Goal: Information Seeking & Learning: Learn about a topic

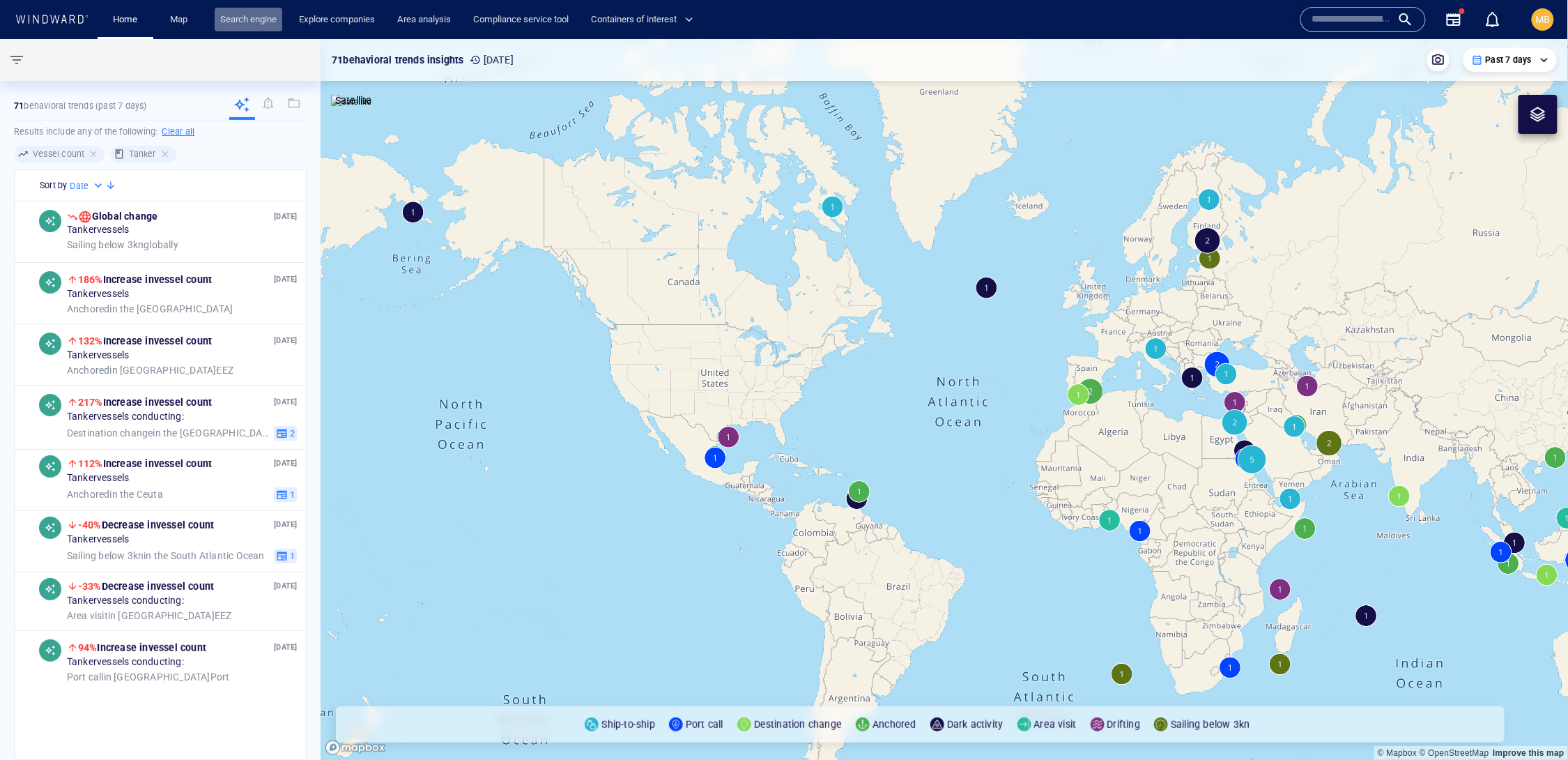
click at [261, 16] on link "Search engine" at bounding box center [248, 19] width 68 height 24
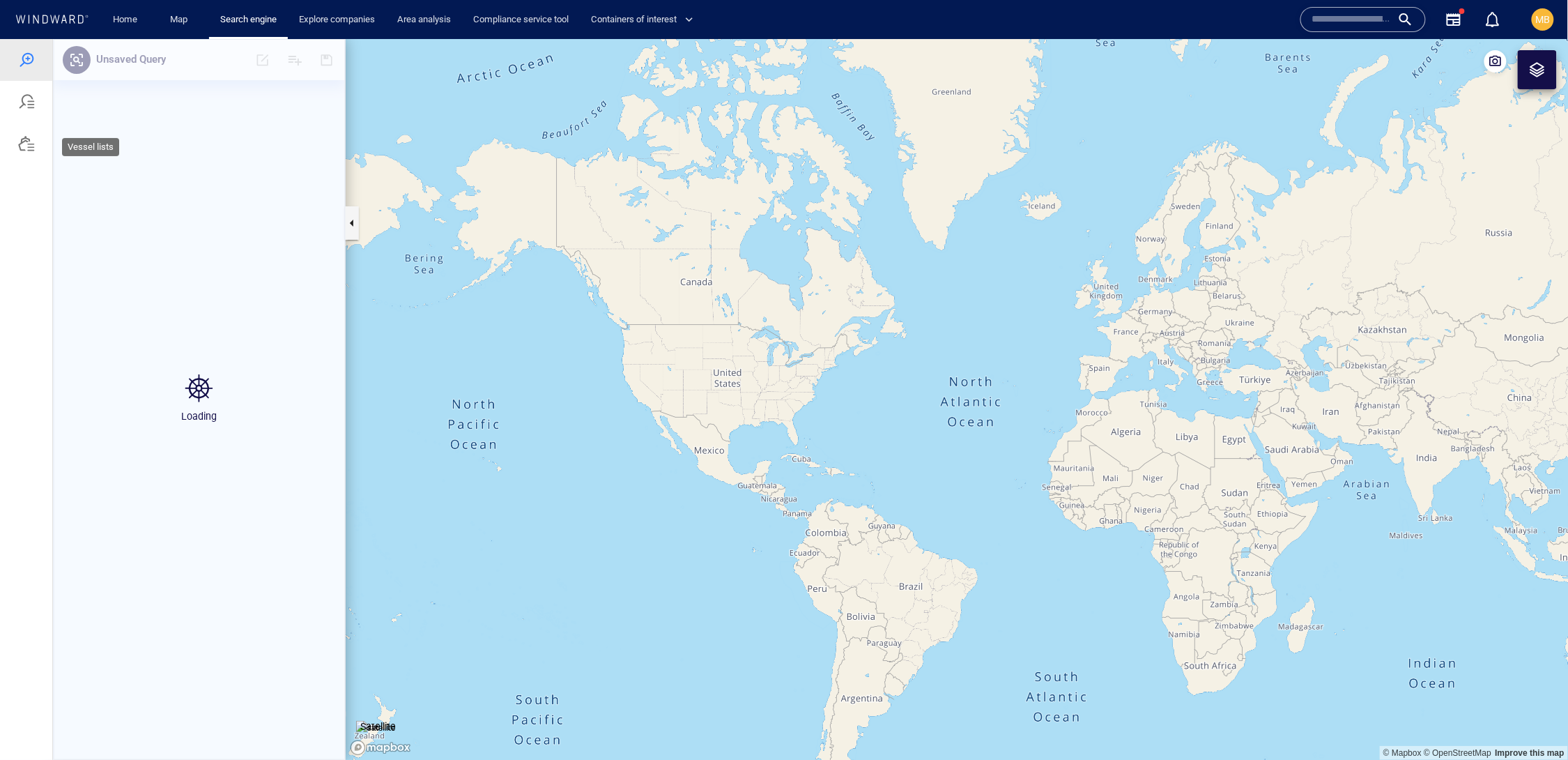
click at [34, 151] on div at bounding box center [26, 143] width 16 height 17
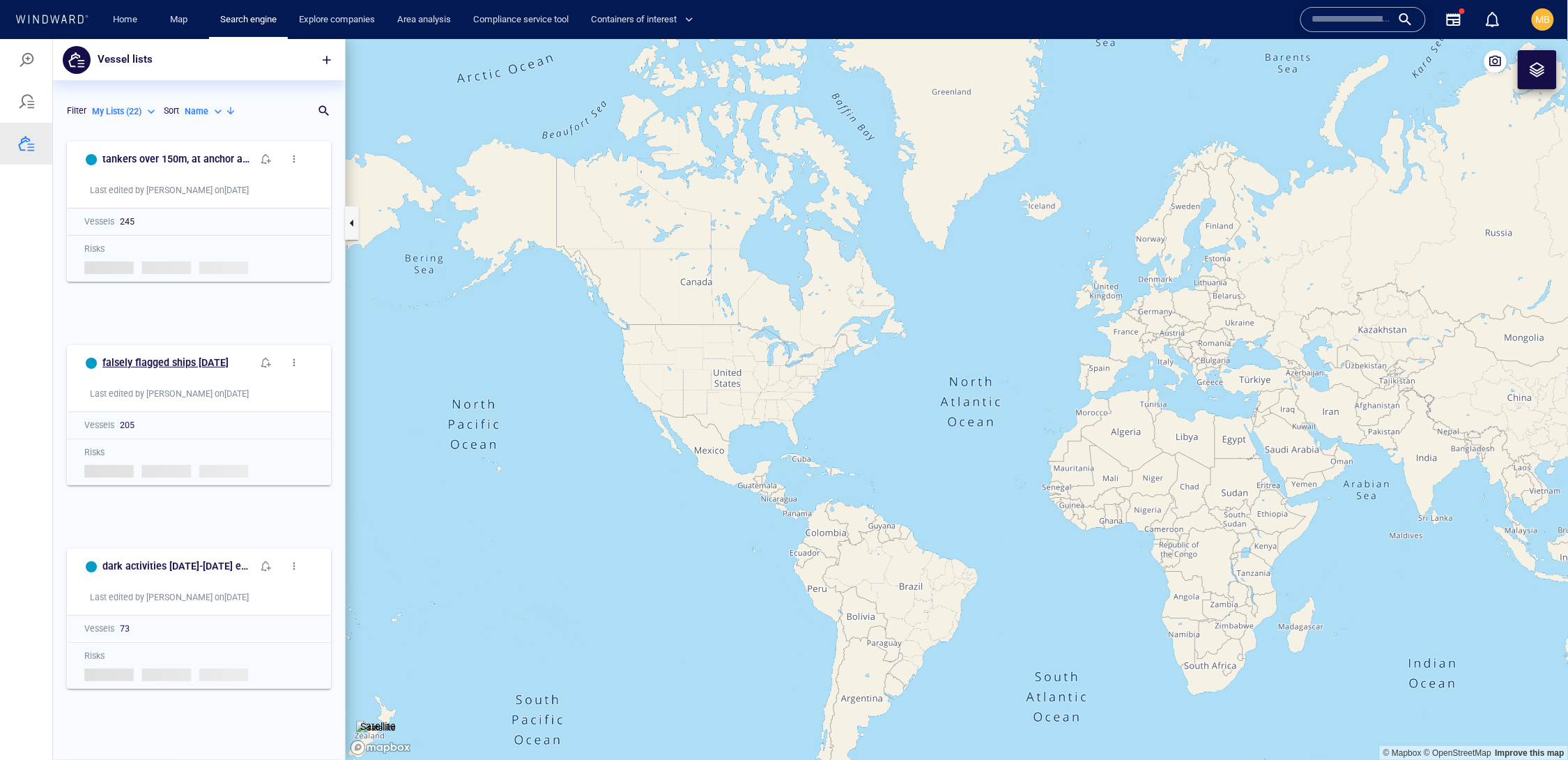
scroll to position [1, 1]
click at [326, 55] on span "button" at bounding box center [327, 59] width 14 height 14
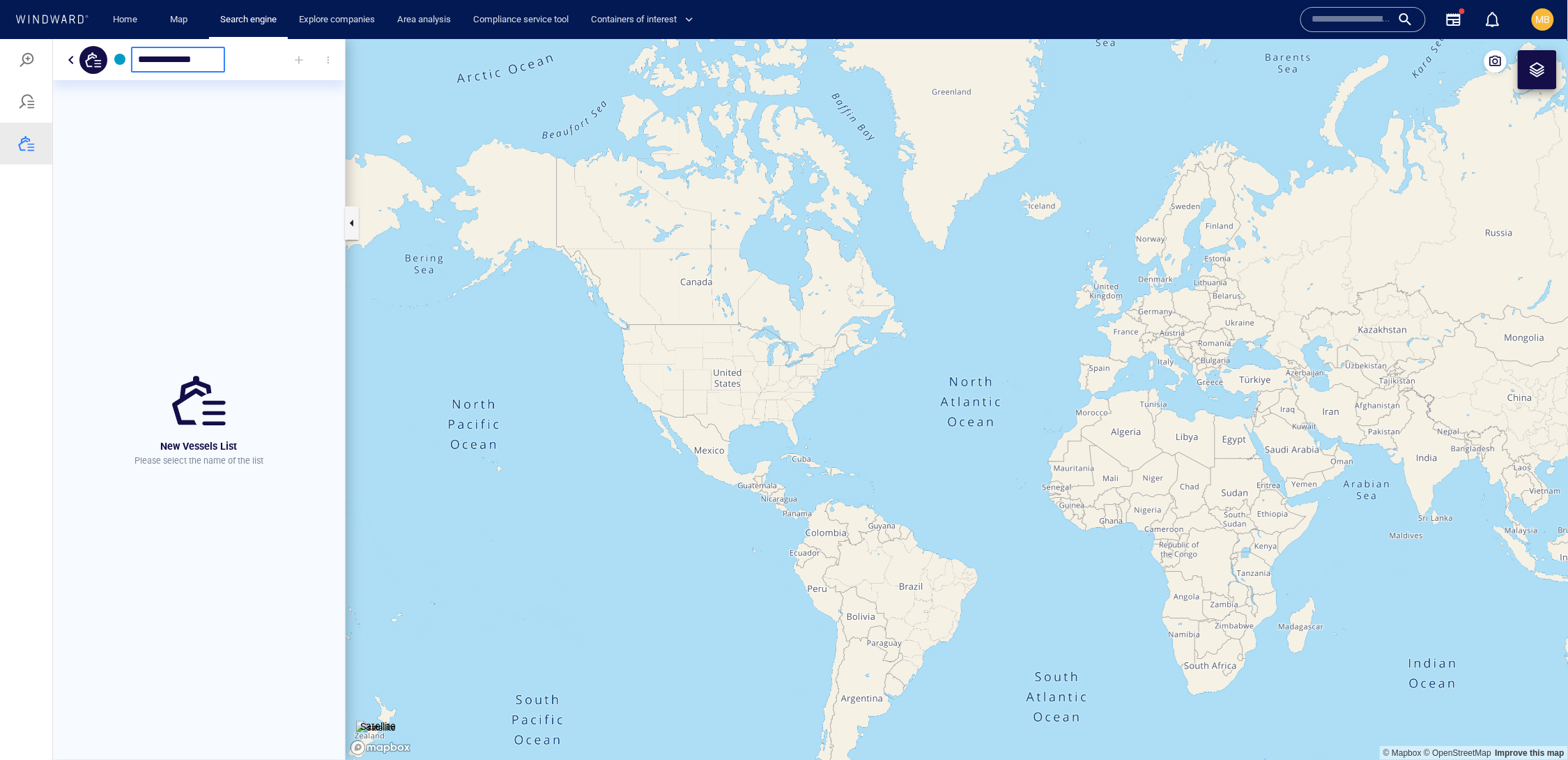
type input "**********"
click at [251, 135] on div "Loading results... Search is taking a while... Cancel" at bounding box center [199, 399] width 292 height 721
click at [293, 59] on div at bounding box center [299, 59] width 31 height 31
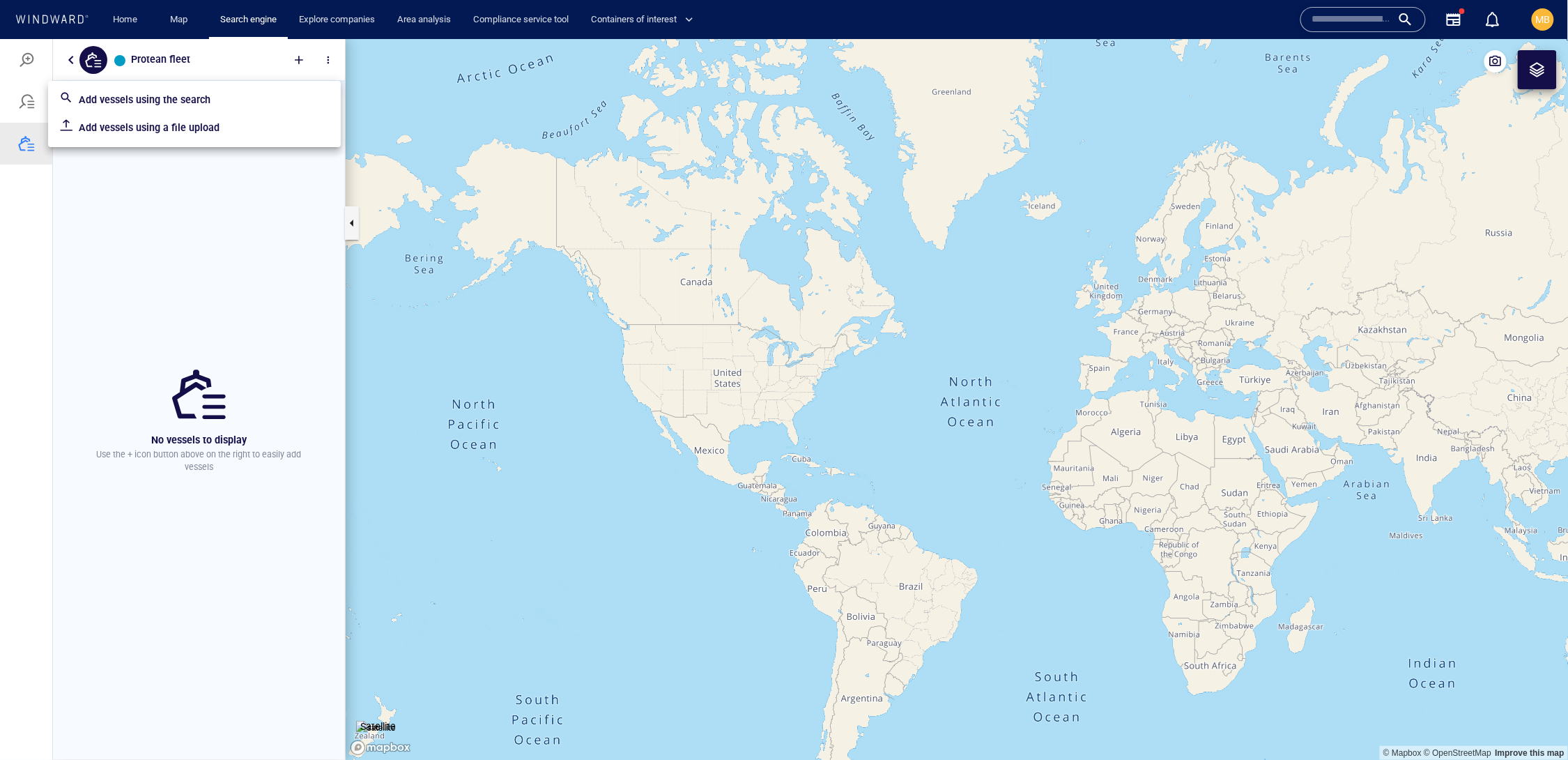
click at [226, 135] on p "Add vessels using a file upload" at bounding box center [204, 126] width 251 height 17
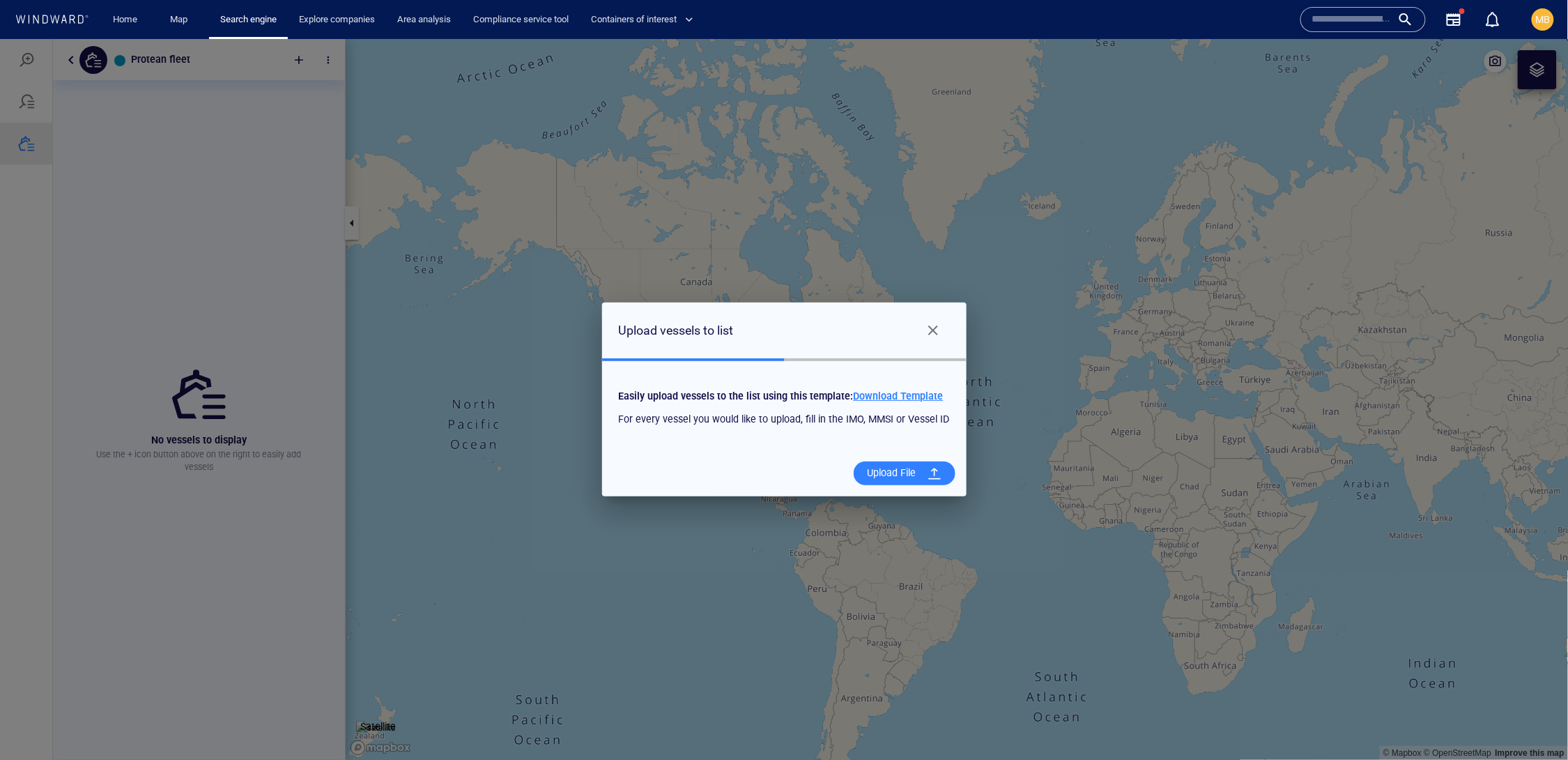
click at [922, 486] on div "Upload File" at bounding box center [892, 472] width 60 height 28
click at [0, 39] on input "Upload File" at bounding box center [0, 39] width 0 height 0
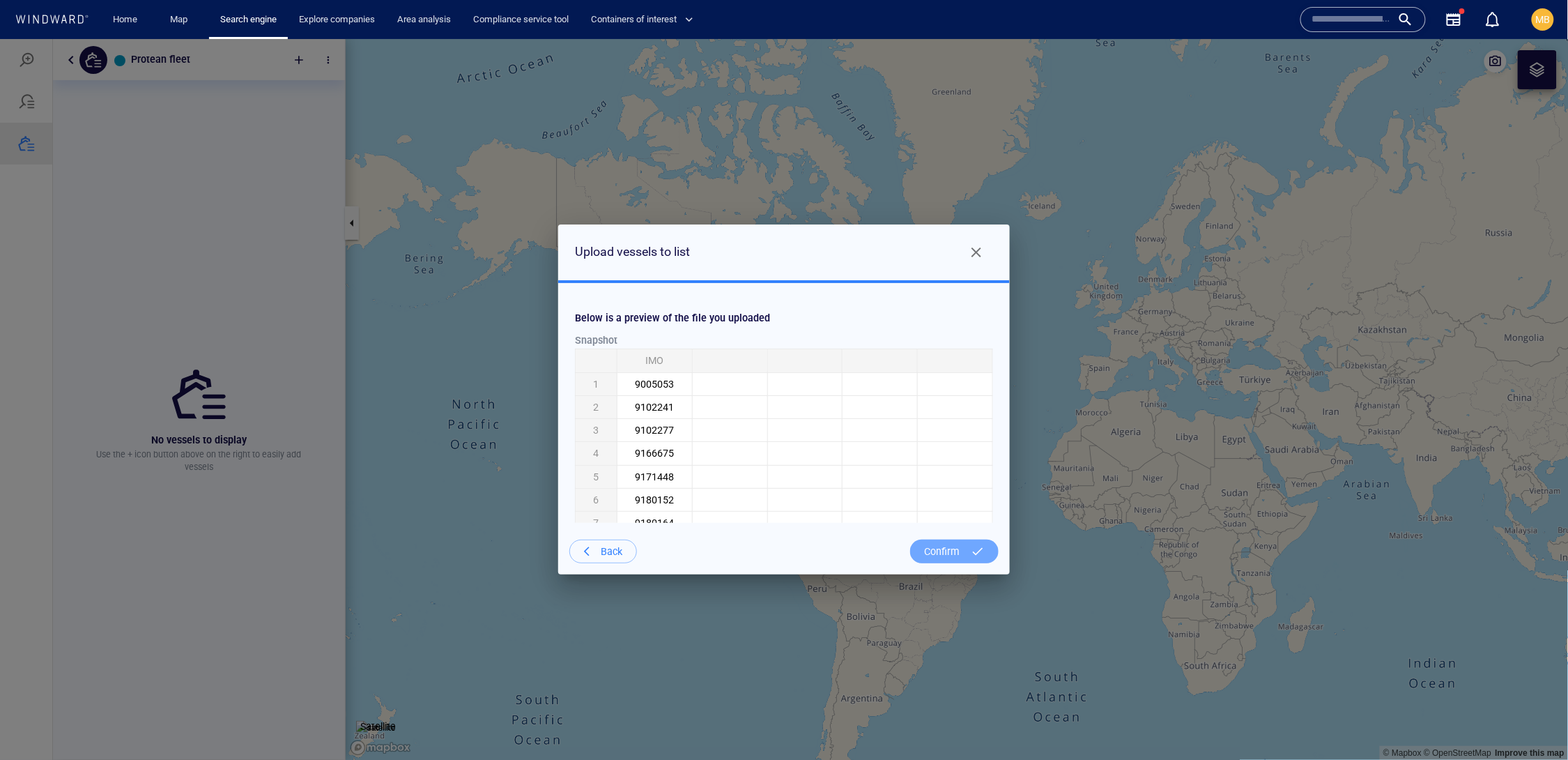
click at [929, 558] on div "Confirm" at bounding box center [942, 550] width 47 height 28
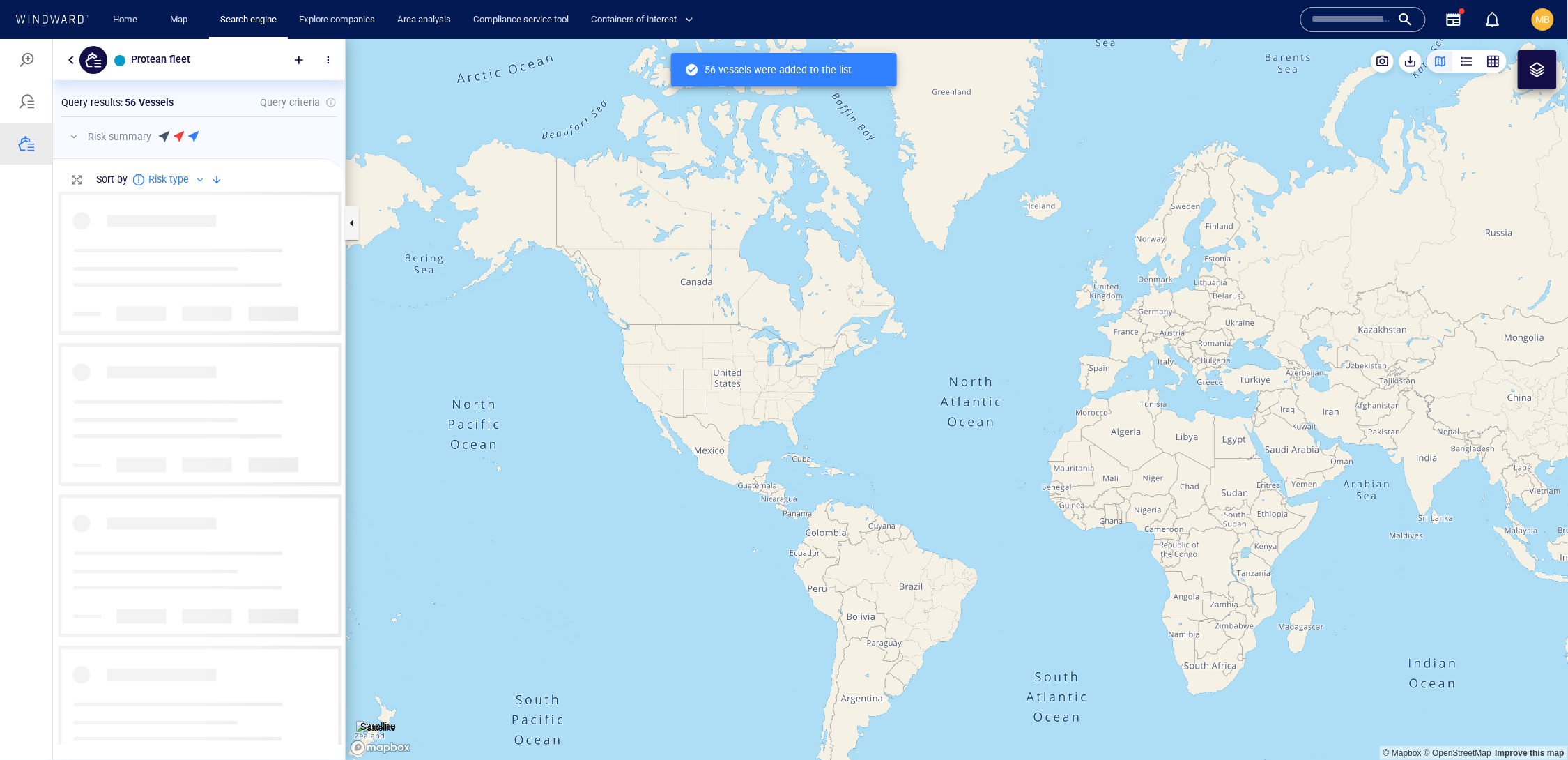
scroll to position [552, 291]
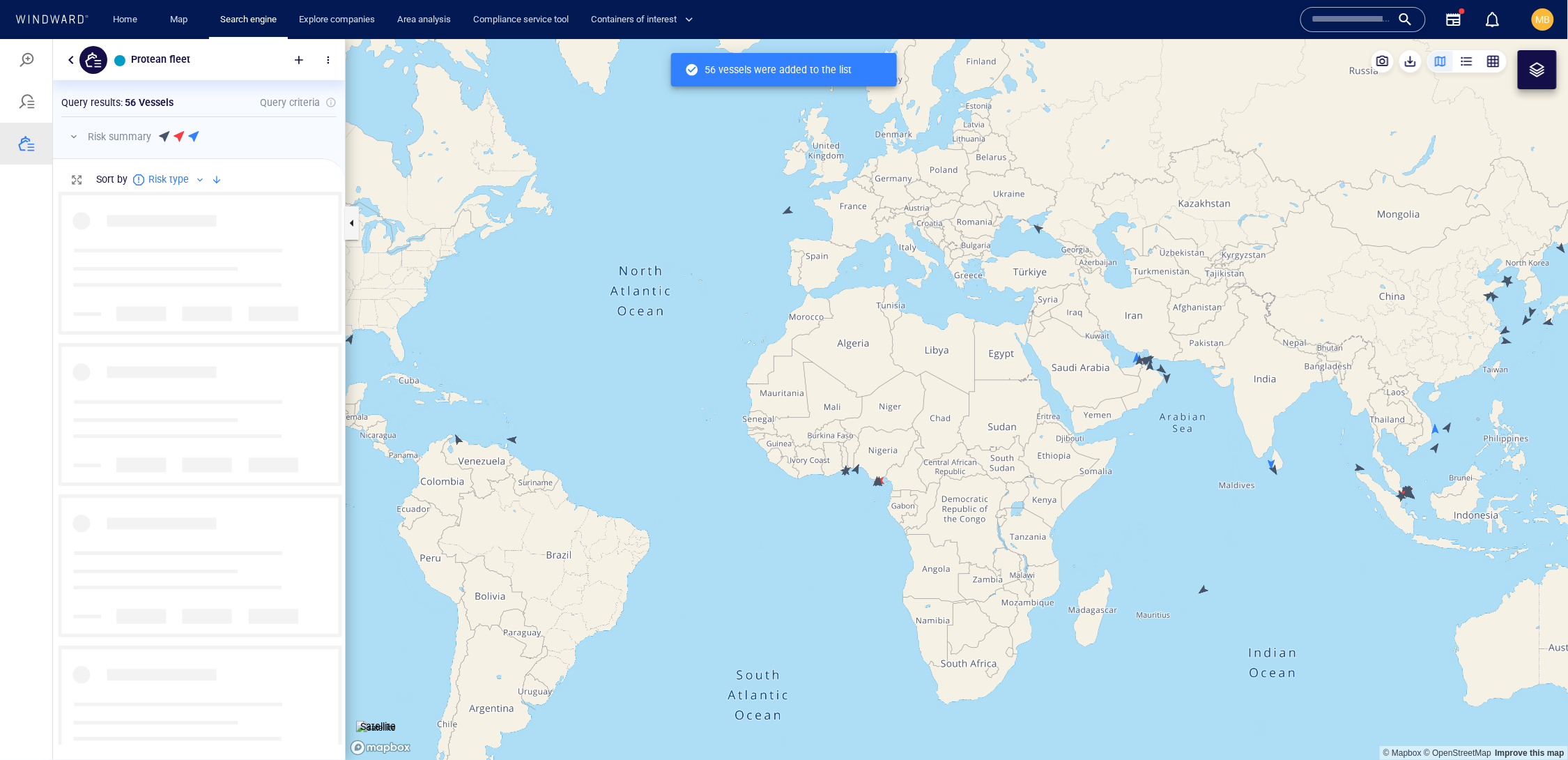
drag, startPoint x: 949, startPoint y: 455, endPoint x: 781, endPoint y: 467, distance: 168.4
click at [782, 466] on canvas "Map" at bounding box center [957, 399] width 1224 height 721
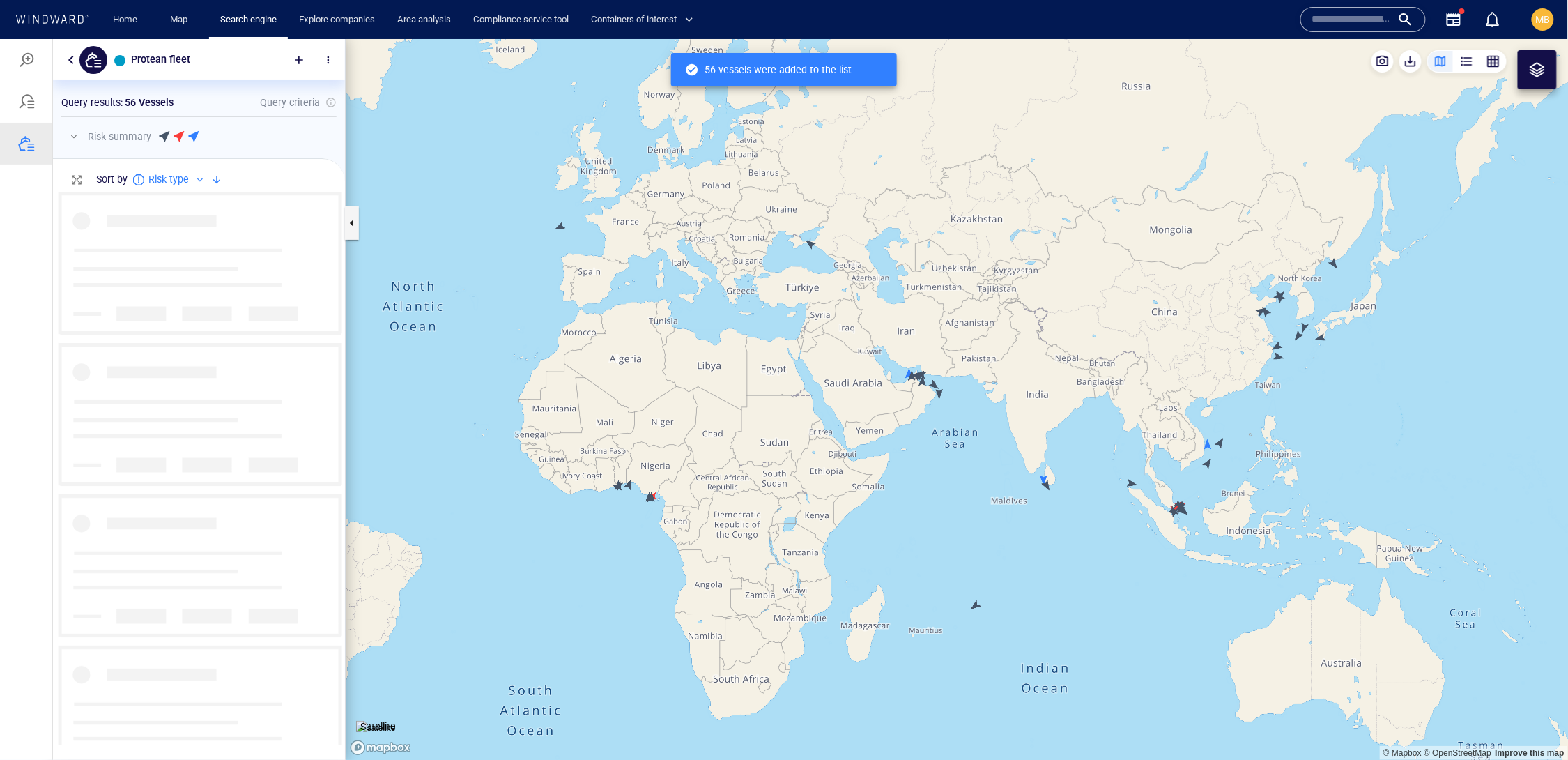
drag, startPoint x: 840, startPoint y: 472, endPoint x: 692, endPoint y: 471, distance: 148.0
click at [692, 472] on canvas "Map" at bounding box center [957, 399] width 1224 height 721
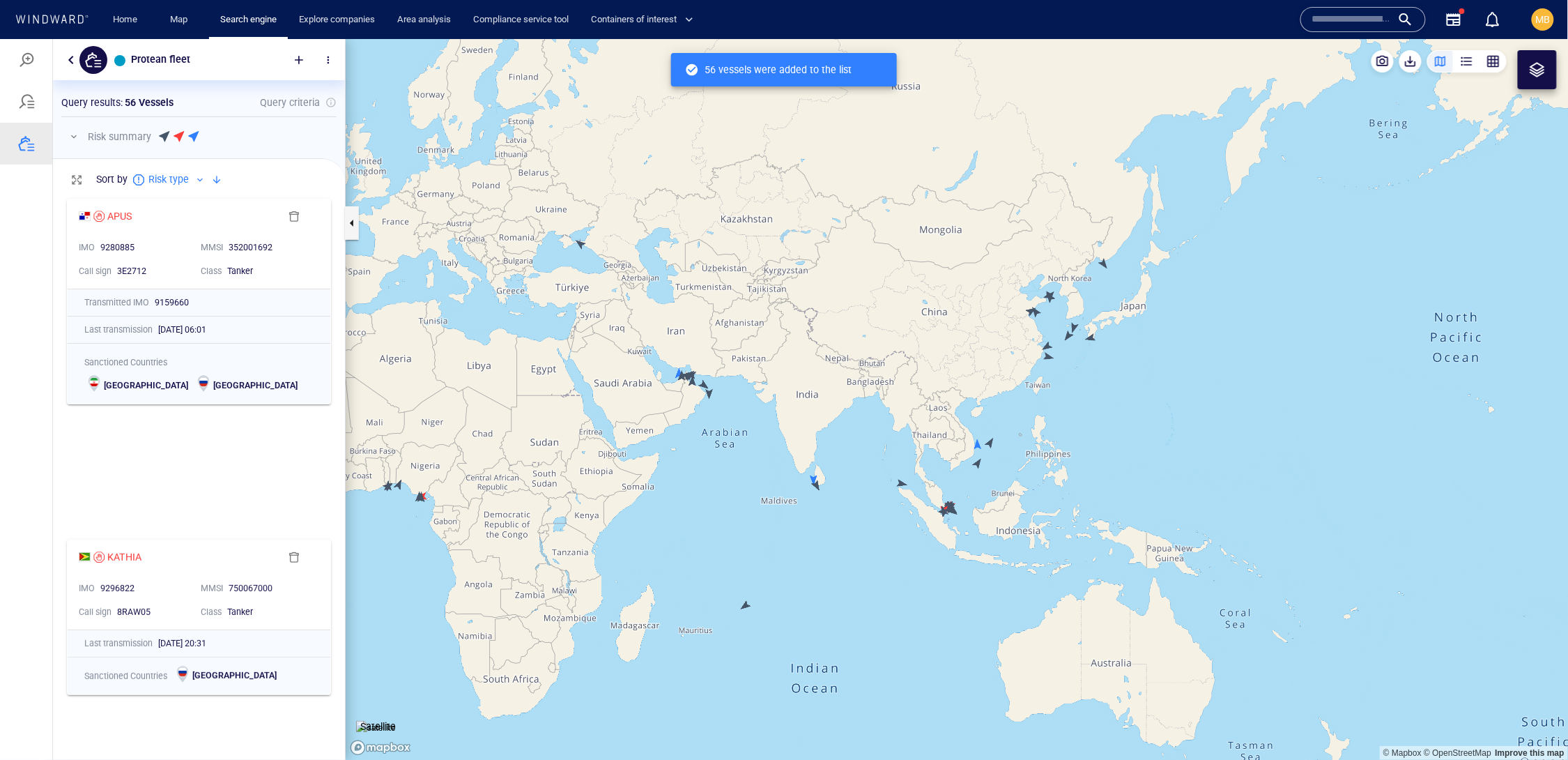
drag, startPoint x: 719, startPoint y: 477, endPoint x: 802, endPoint y: 475, distance: 83.0
click at [802, 475] on canvas "Map" at bounding box center [957, 399] width 1224 height 721
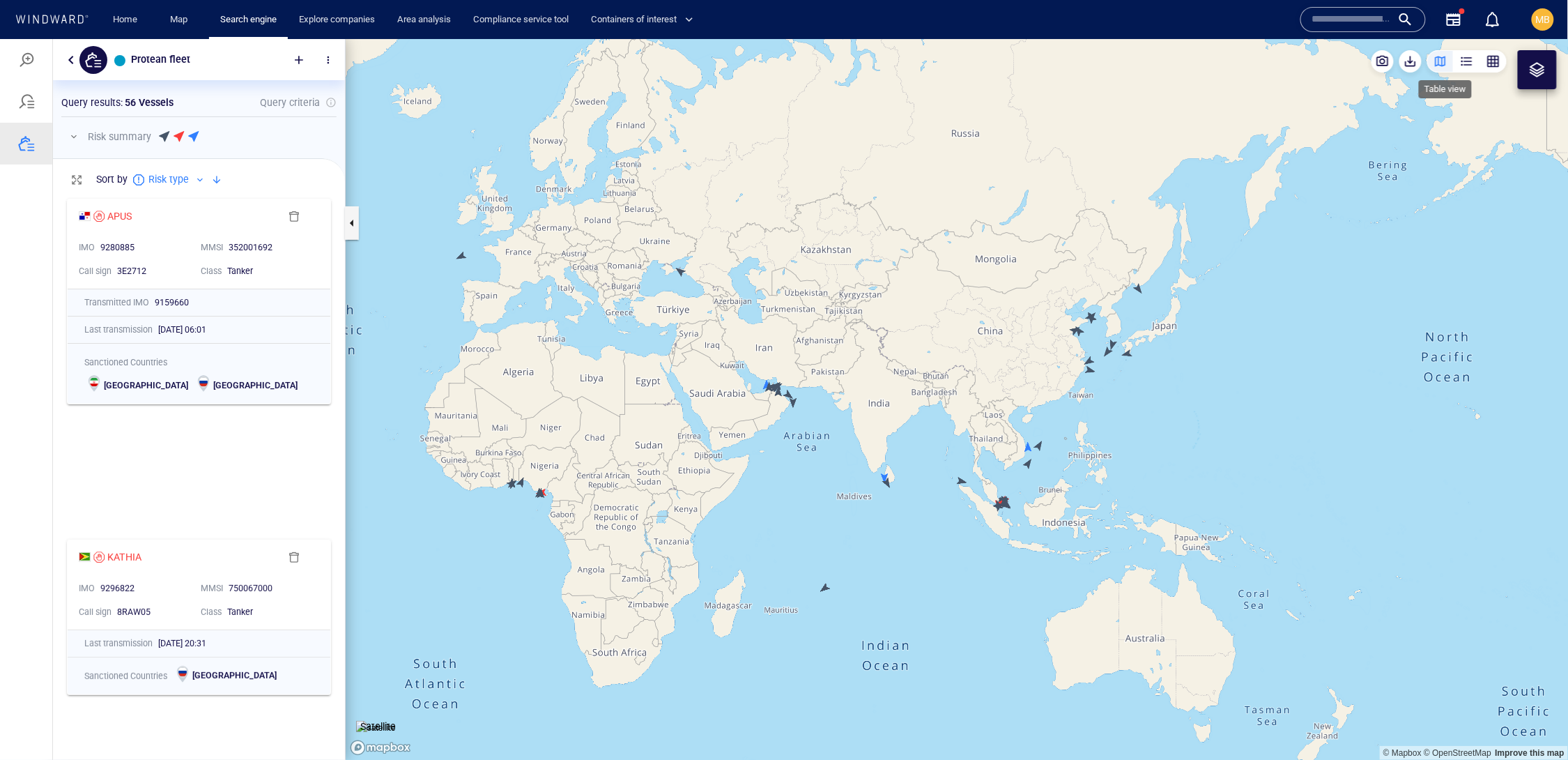
click at [1460, 58] on div "button" at bounding box center [1467, 60] width 14 height 14
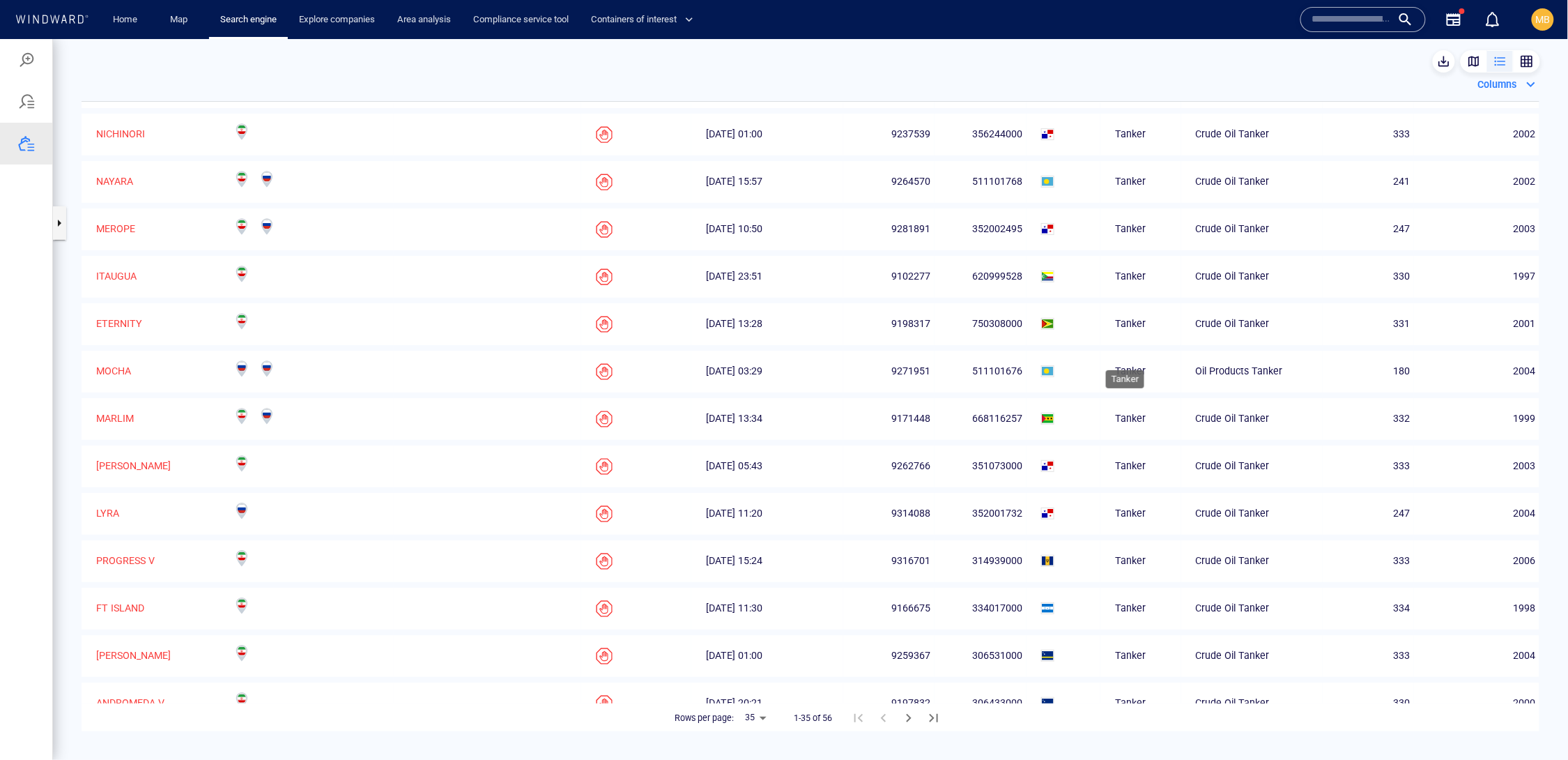
scroll to position [744, 0]
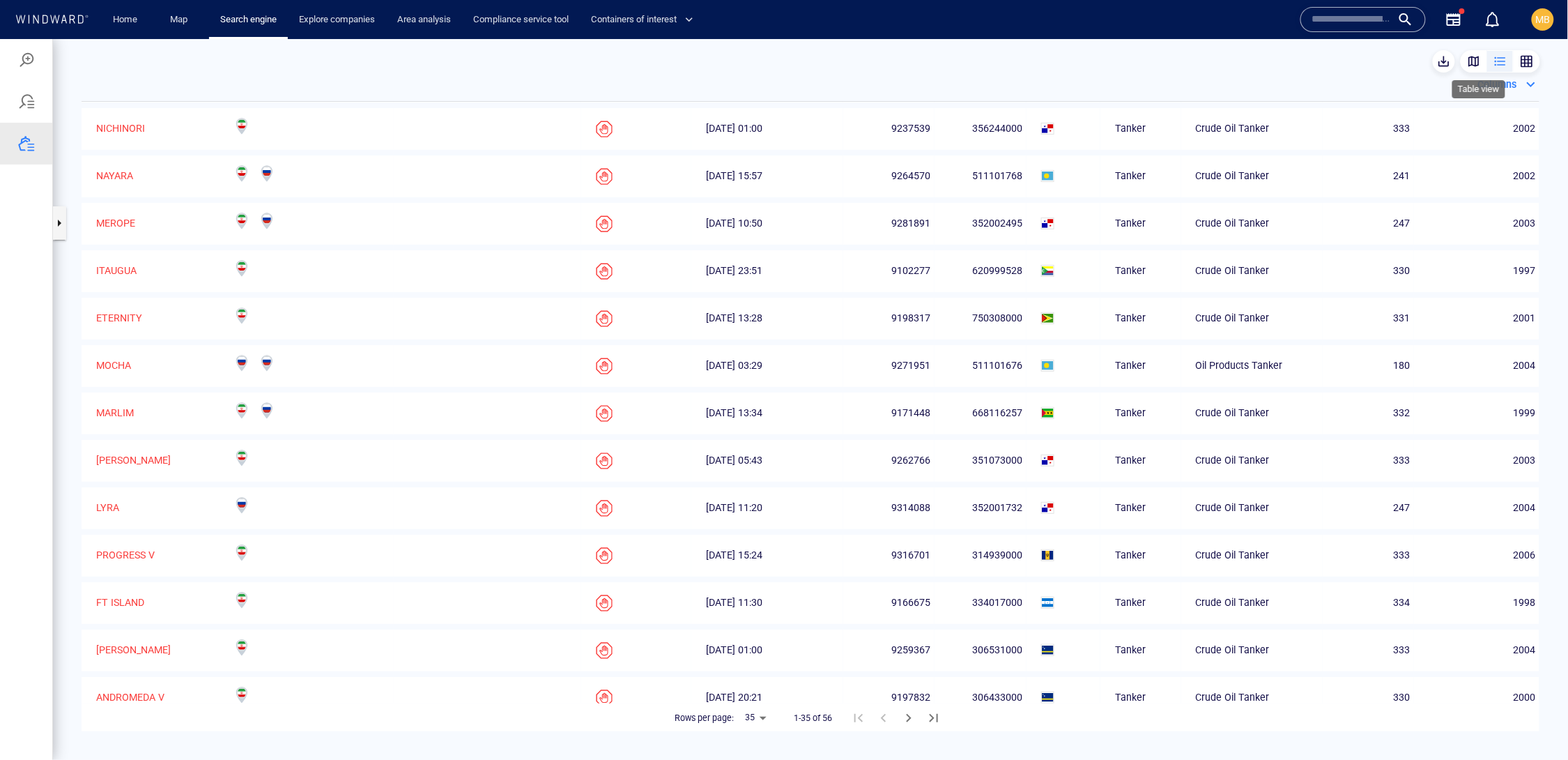
click at [1493, 59] on div "button" at bounding box center [1500, 60] width 14 height 14
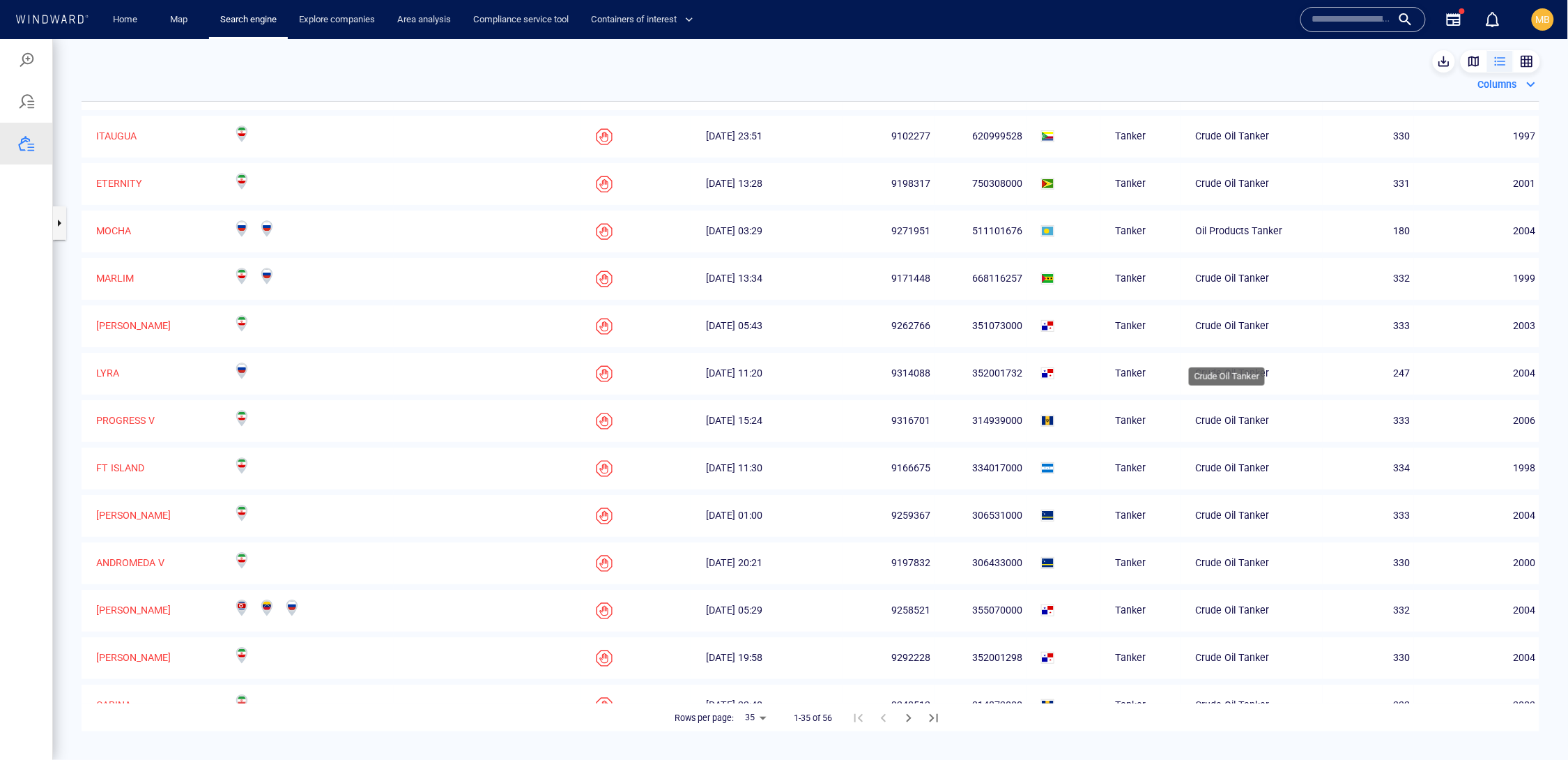
scroll to position [0, 0]
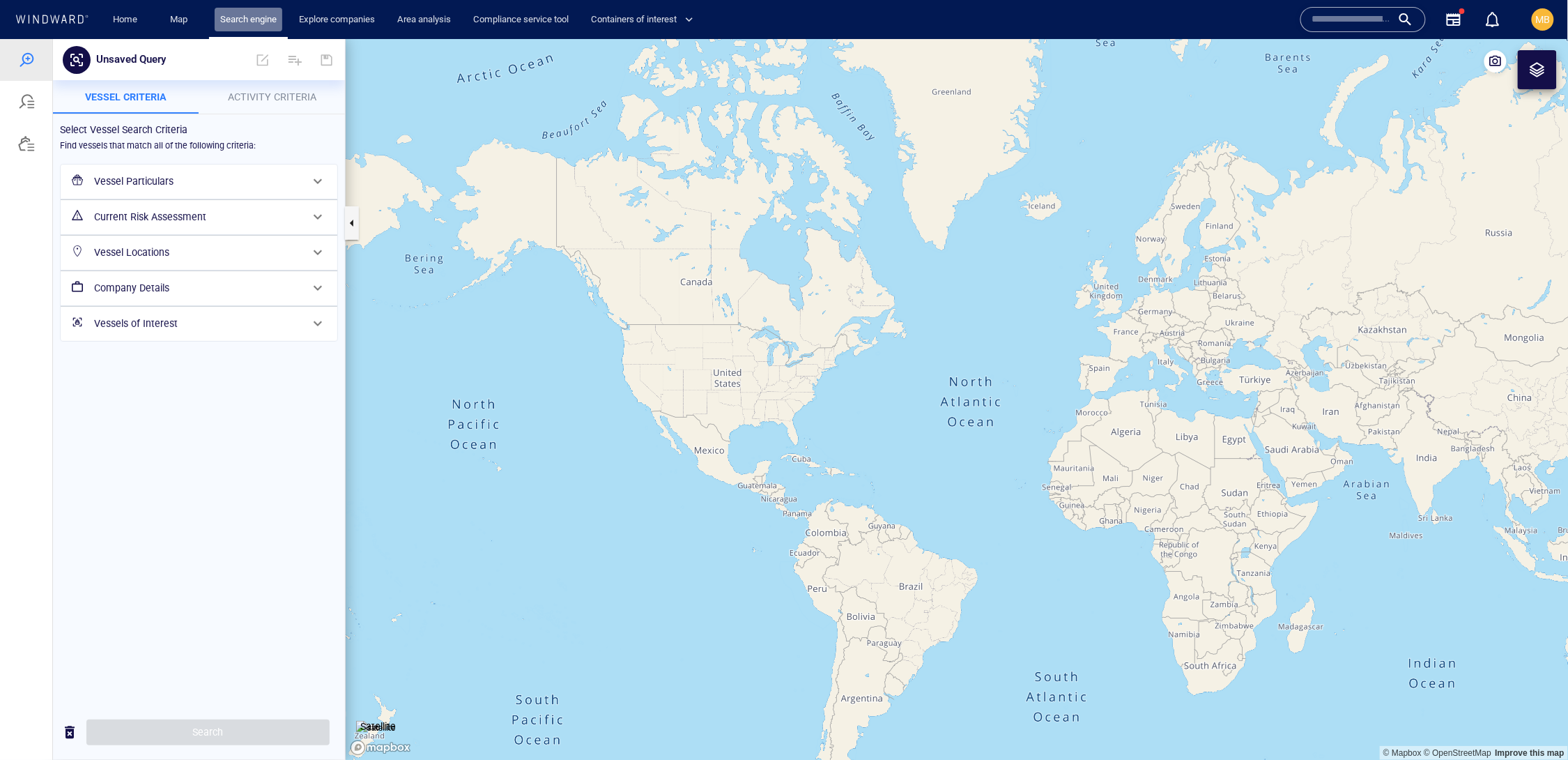
click at [265, 17] on link "Search engine" at bounding box center [248, 19] width 68 height 24
click at [32, 151] on div at bounding box center [26, 143] width 16 height 17
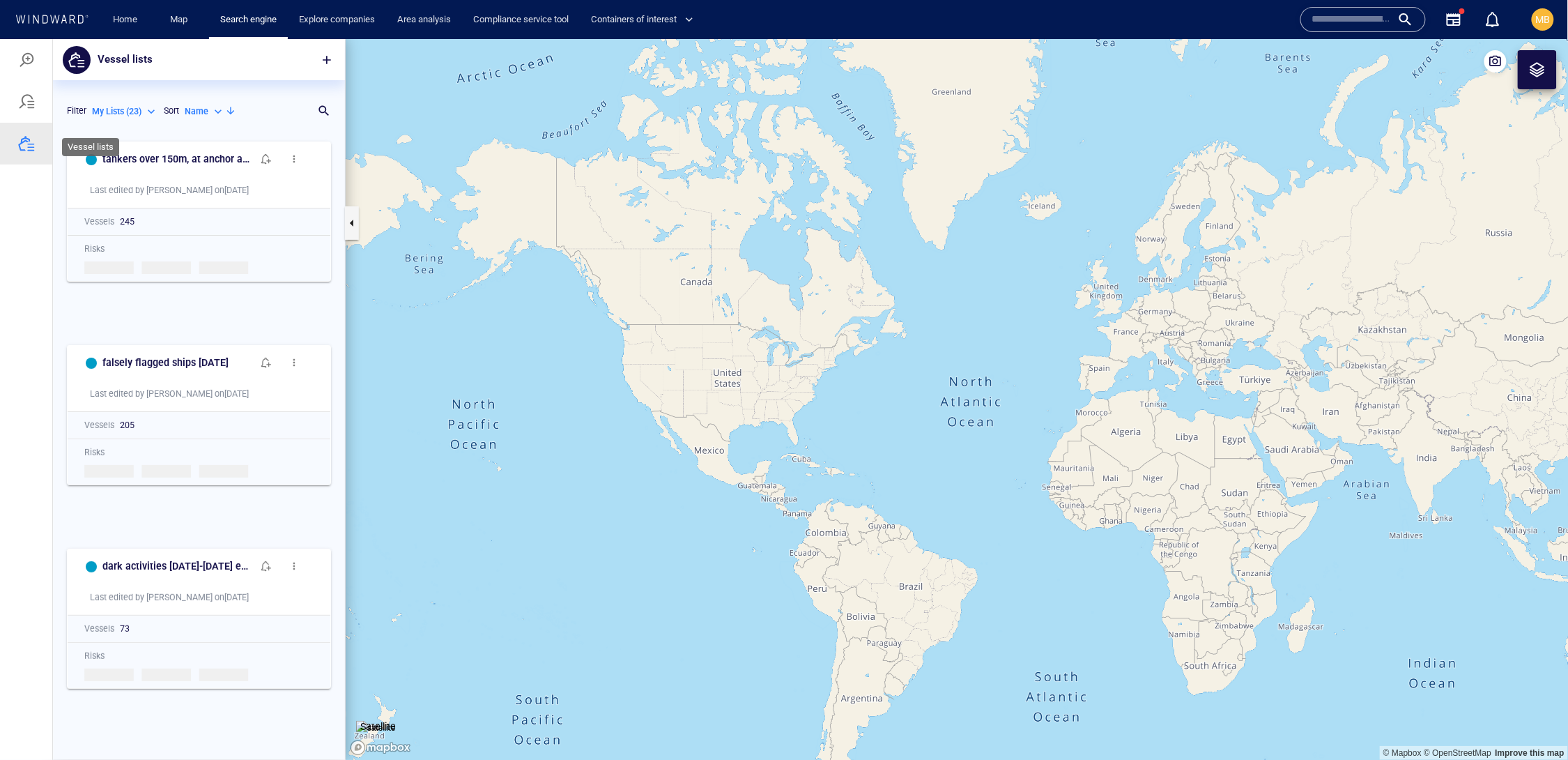
scroll to position [1, 1]
click at [184, 117] on p "Name" at bounding box center [196, 111] width 23 height 13
click at [148, 215] on p "Last Update" at bounding box center [135, 208] width 47 height 13
type input "*********"
click at [160, 167] on h6 "Protean fleet" at bounding box center [132, 158] width 59 height 17
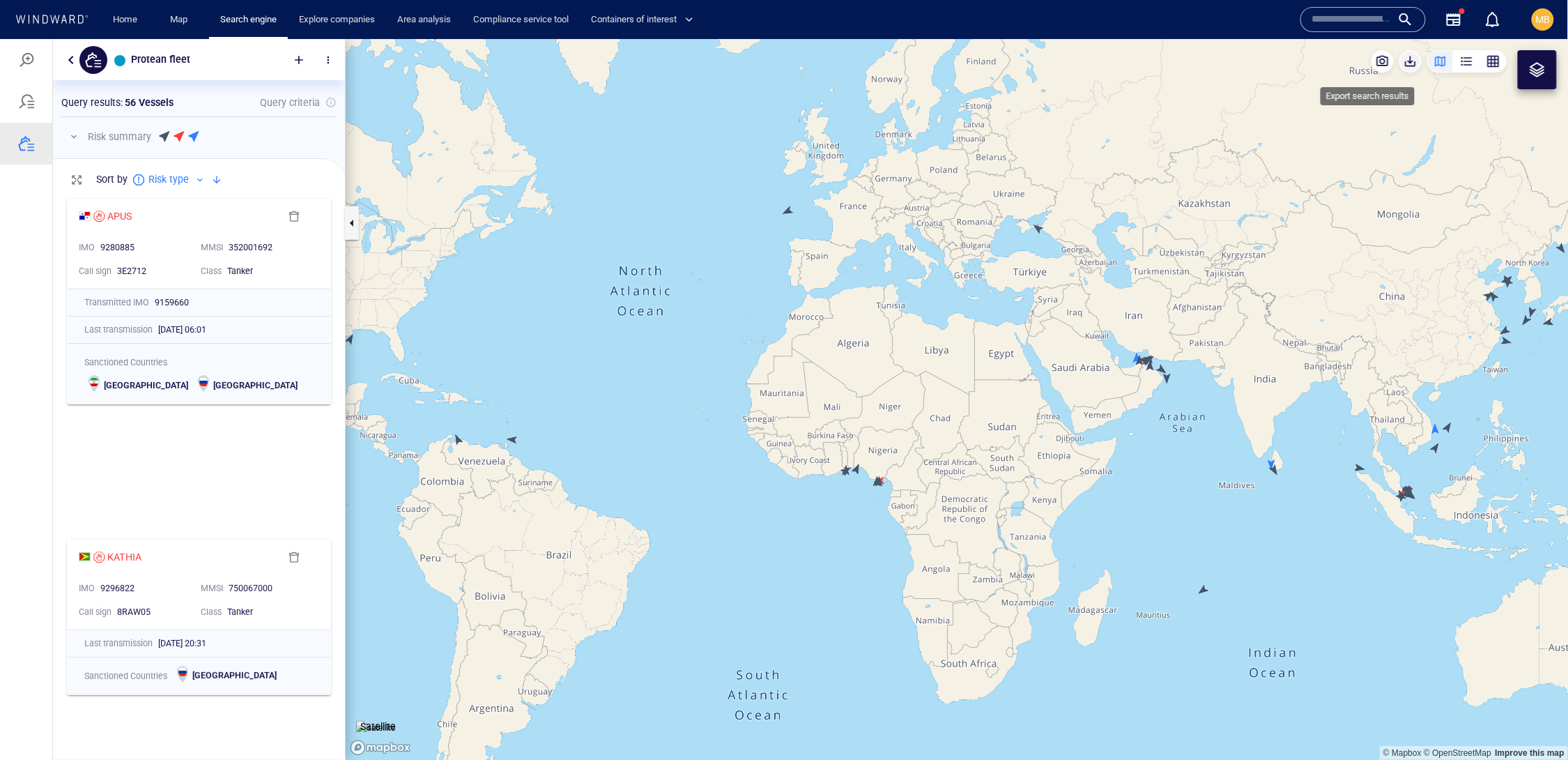
click at [1404, 65] on span "button" at bounding box center [1411, 60] width 14 height 14
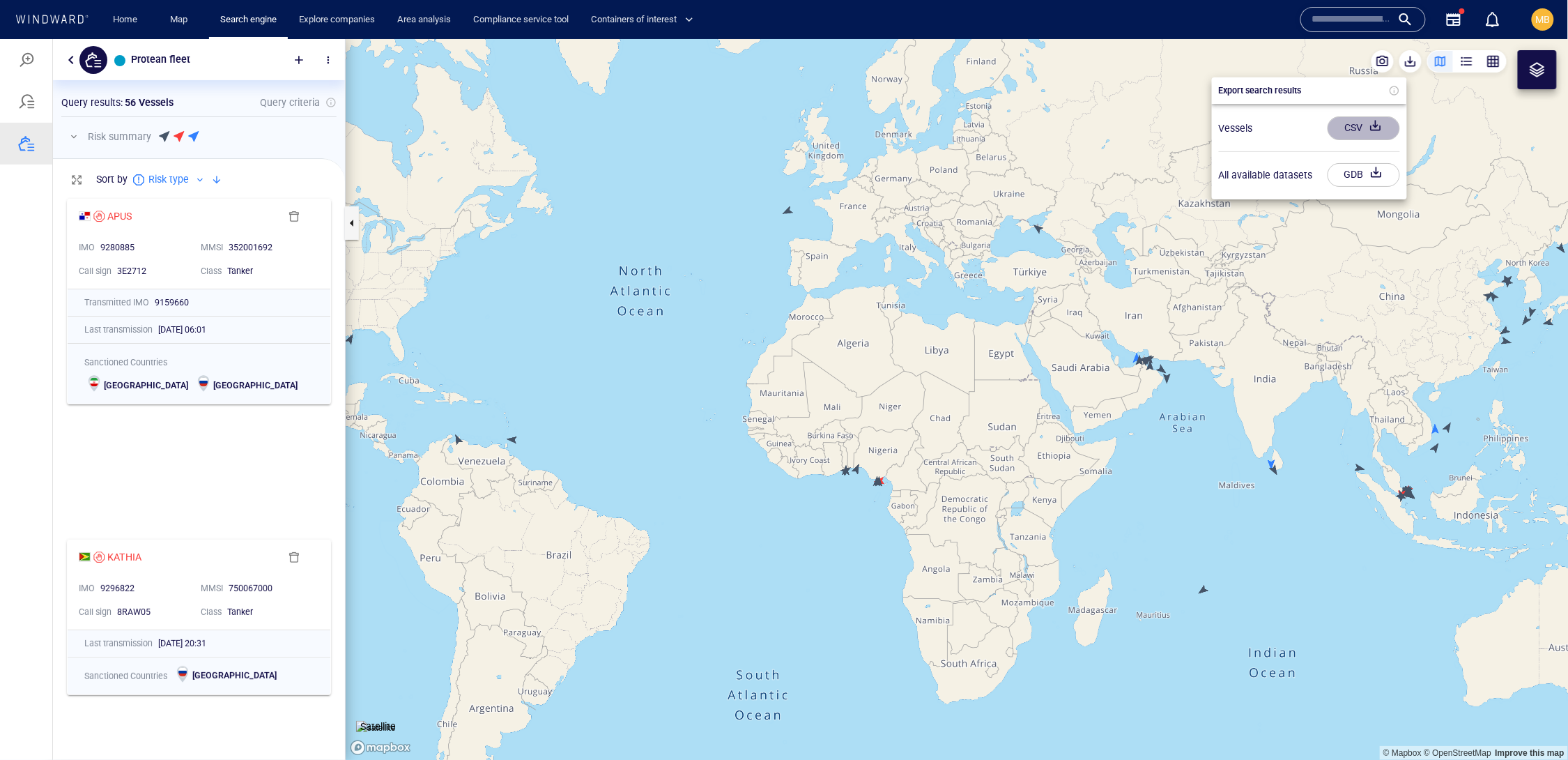
click at [1366, 135] on div "CSV" at bounding box center [1354, 127] width 23 height 23
click at [135, 19] on link "Home" at bounding box center [125, 19] width 36 height 24
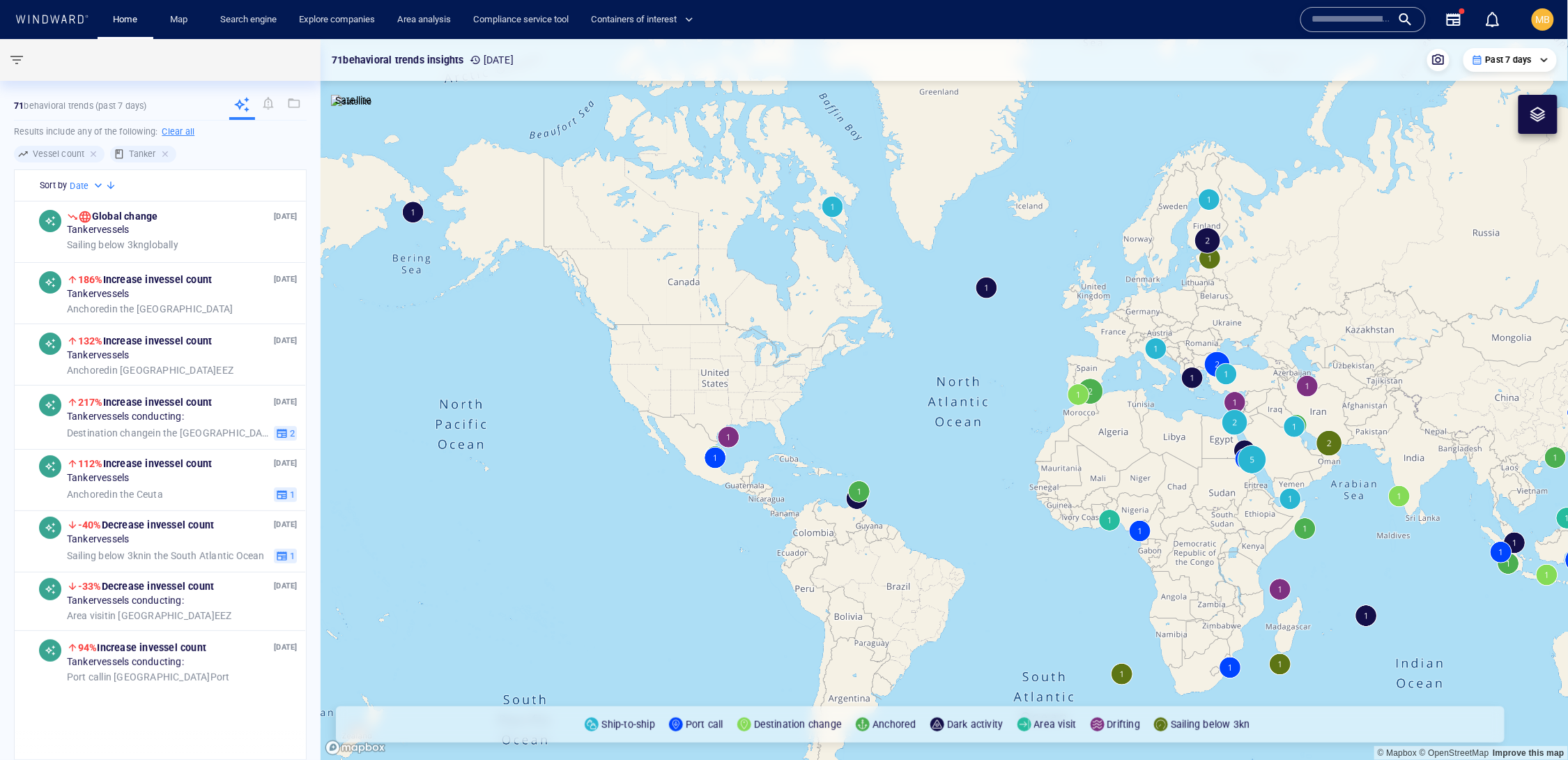
click at [1320, 9] on input "text" at bounding box center [1352, 19] width 80 height 21
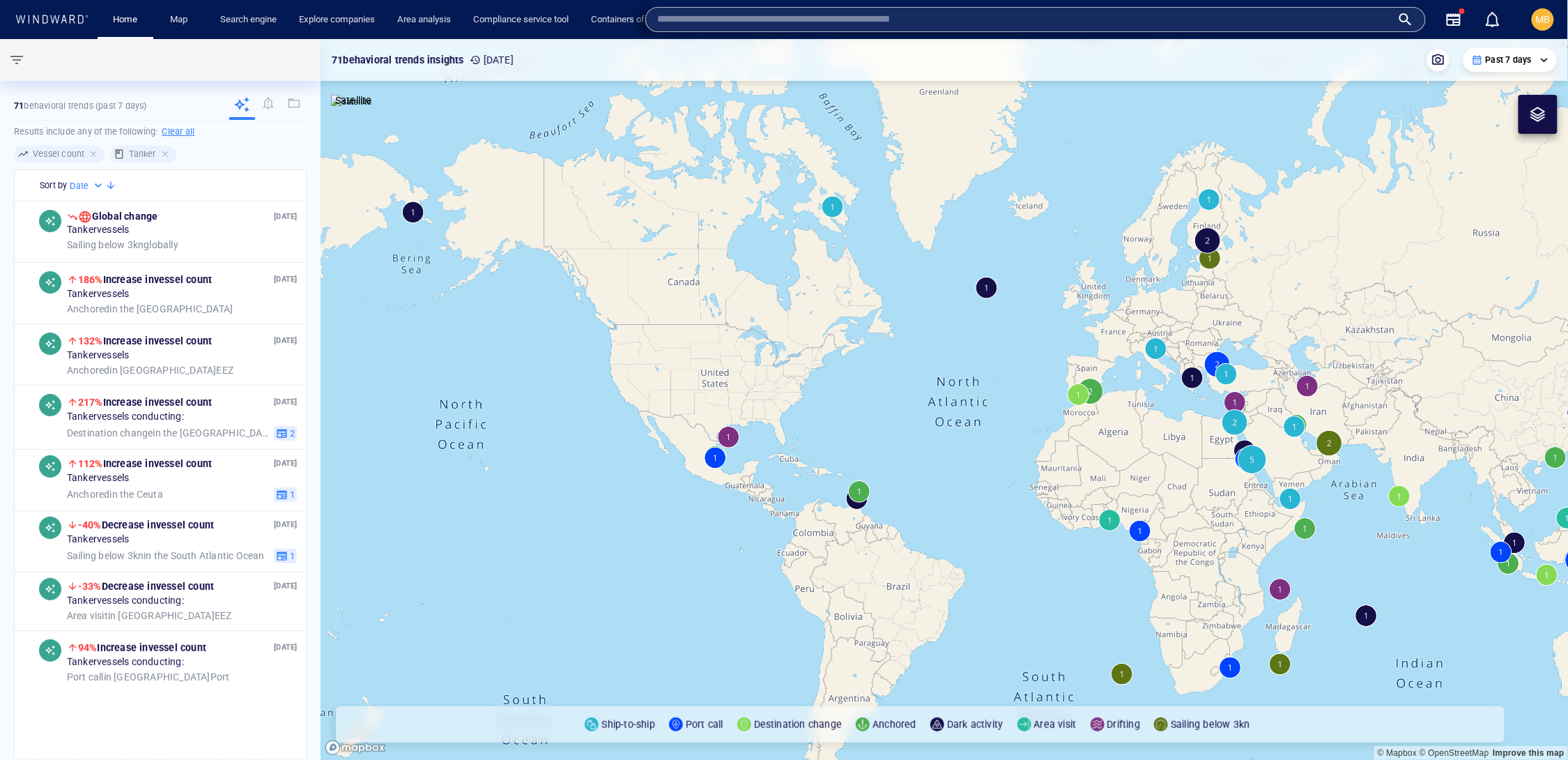
paste input "*******"
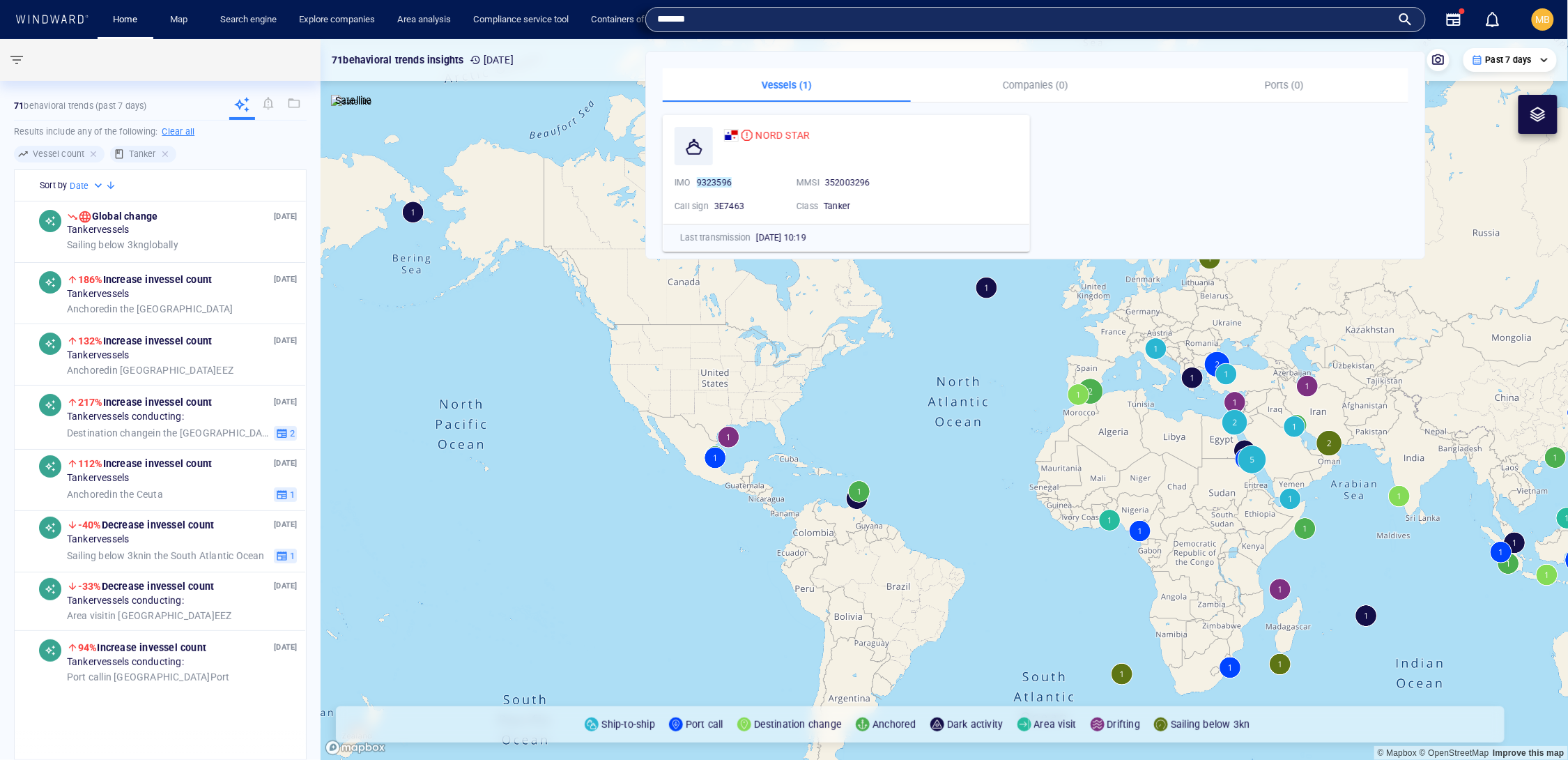
type input "*******"
click at [810, 132] on span "NORD STAR" at bounding box center [783, 135] width 54 height 11
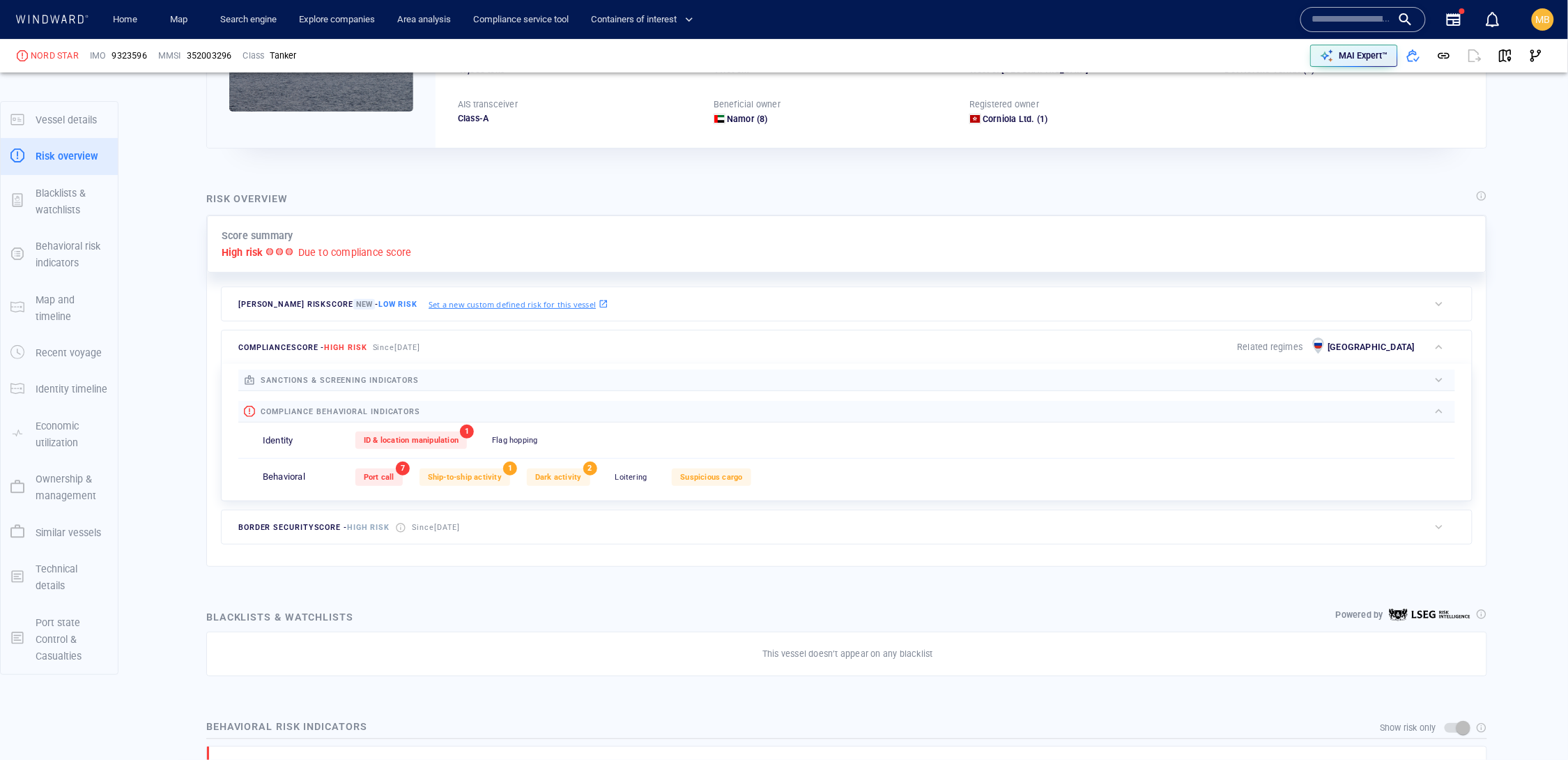
scroll to position [70, 0]
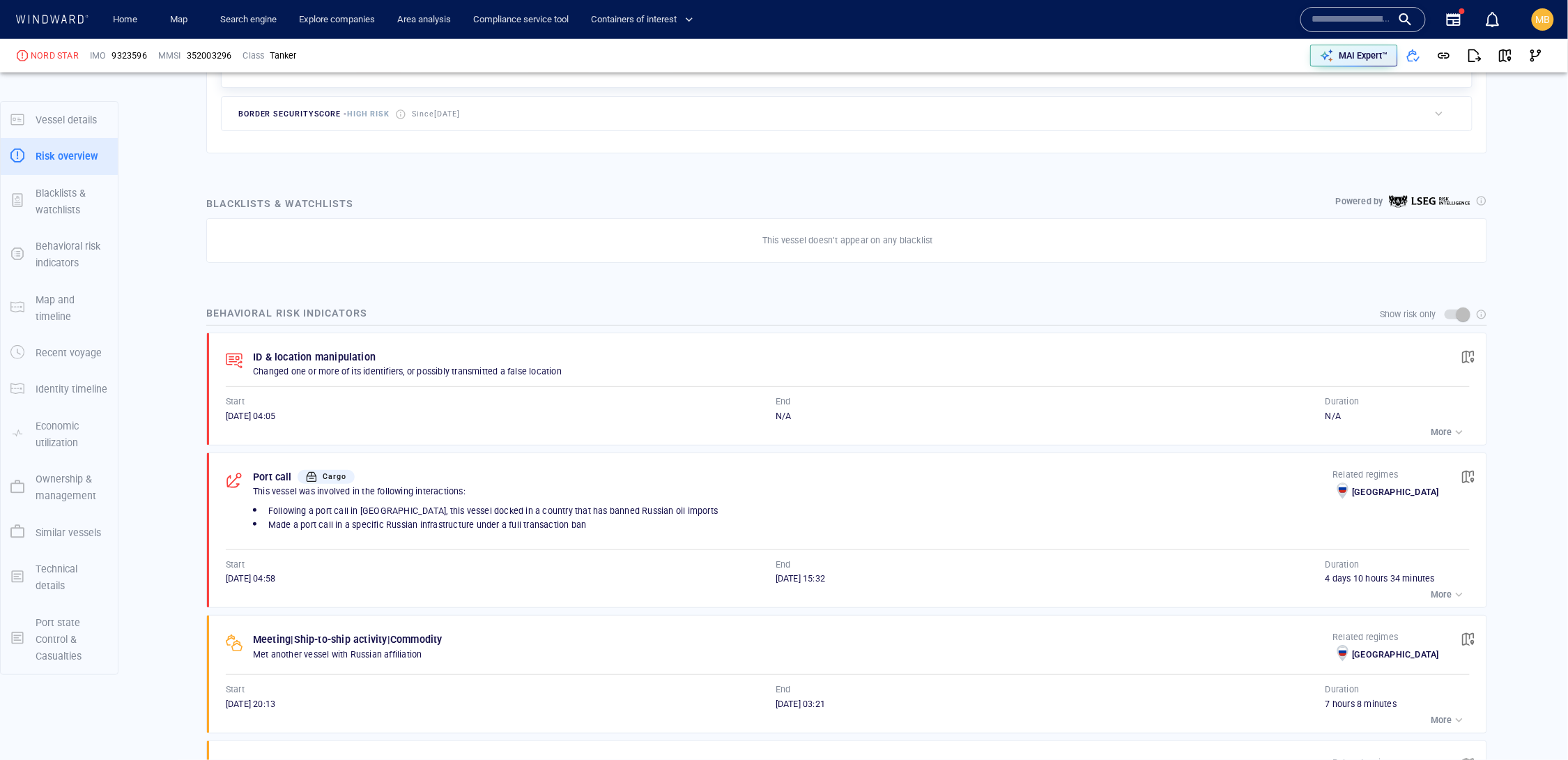
scroll to position [647, 0]
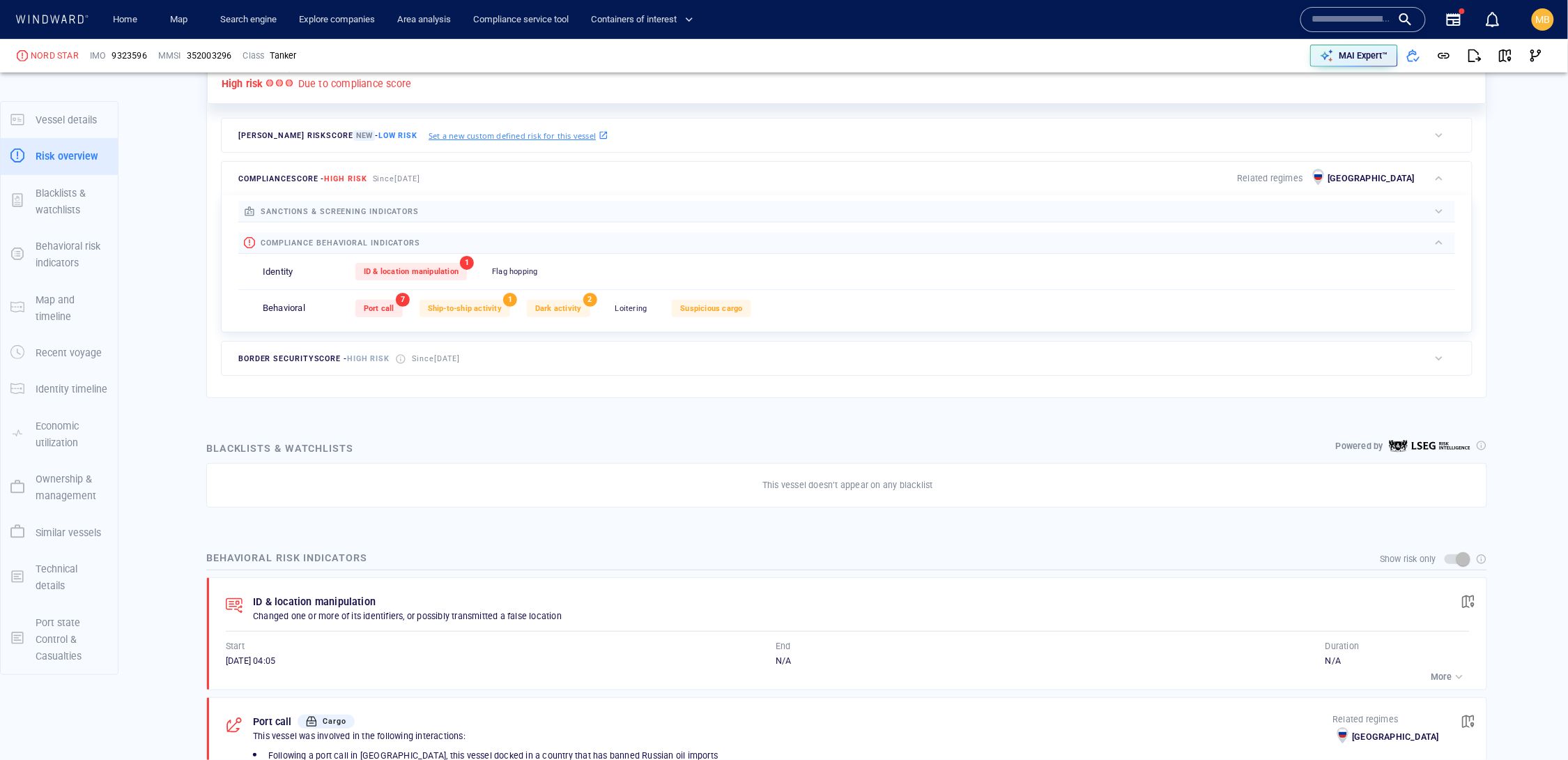
scroll to position [357, 0]
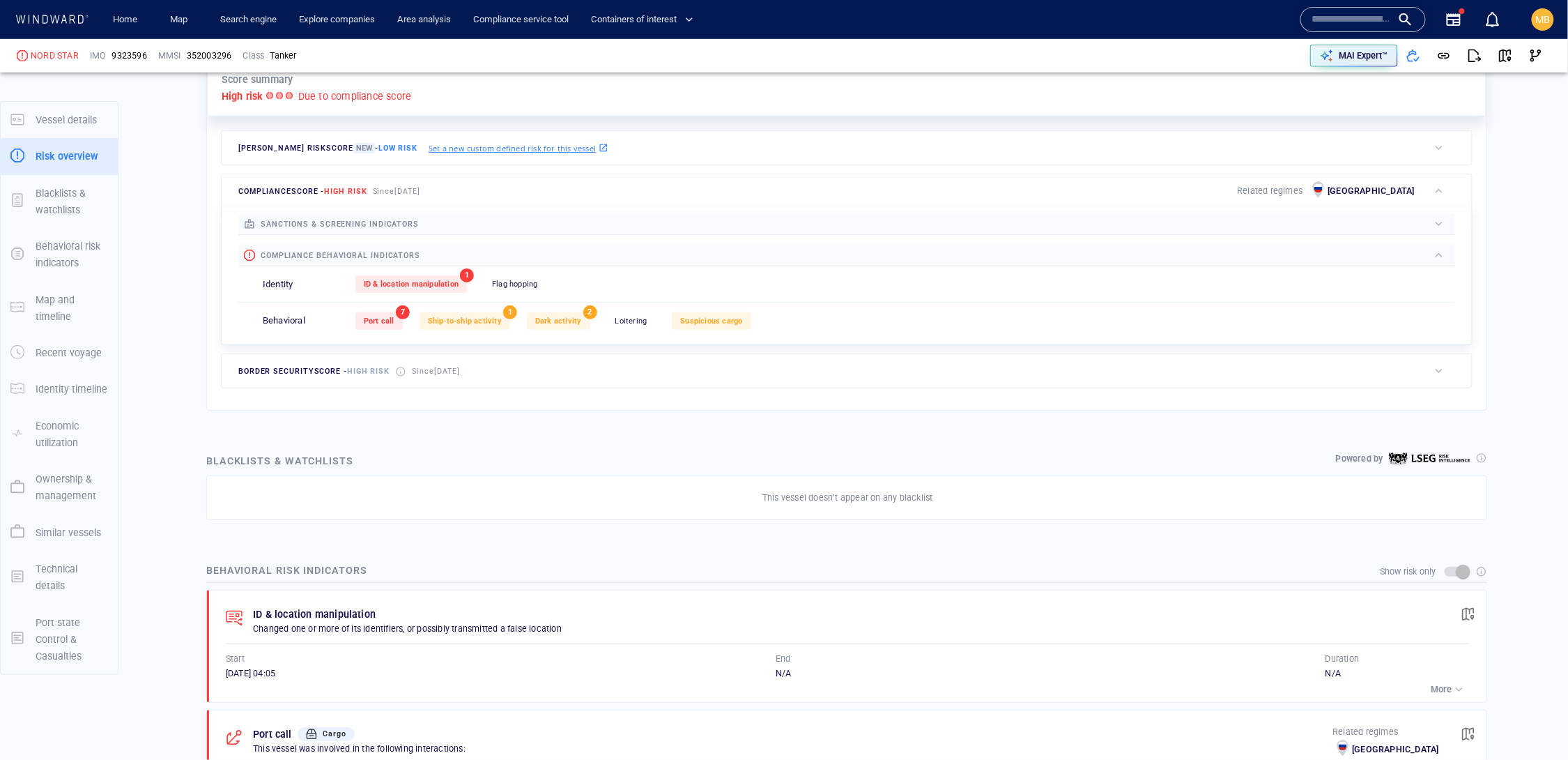
click at [538, 288] on span "Flag hopping" at bounding box center [514, 283] width 46 height 9
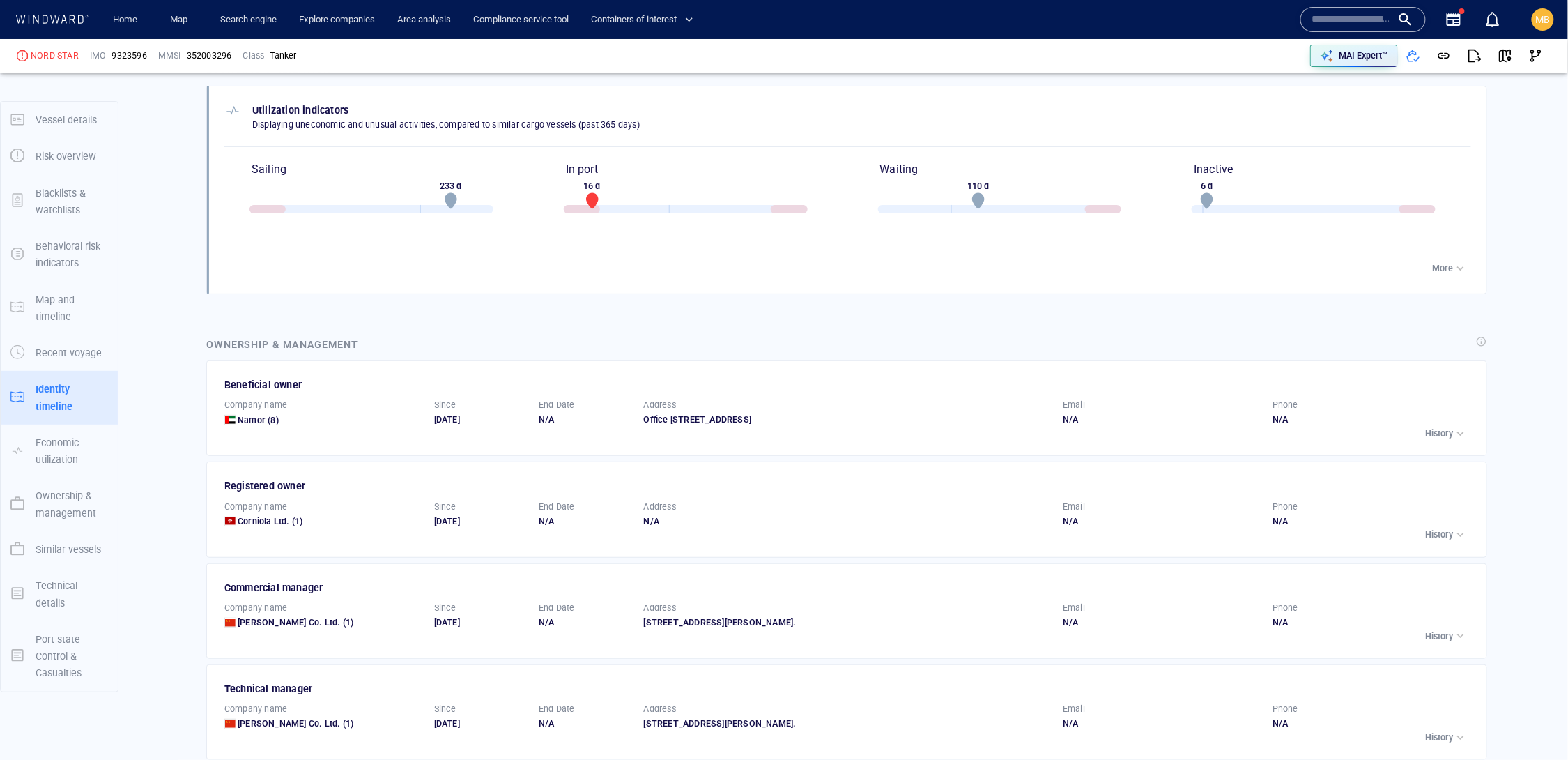
scroll to position [2364, 0]
